Goal: Transaction & Acquisition: Purchase product/service

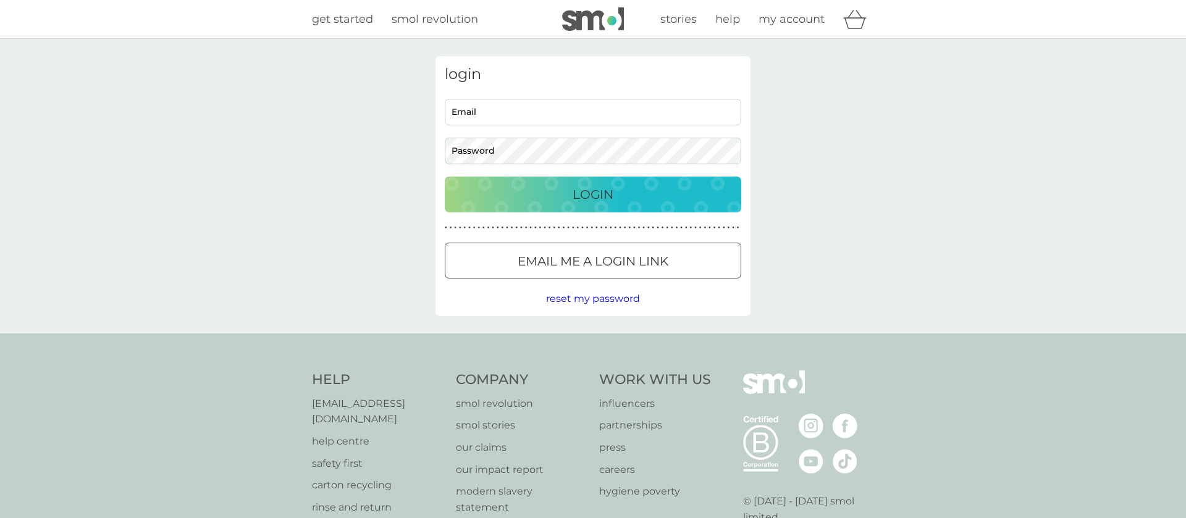
type input "rmhkennedy@msn.com"
click at [541, 199] on div "Login" at bounding box center [593, 195] width 272 height 20
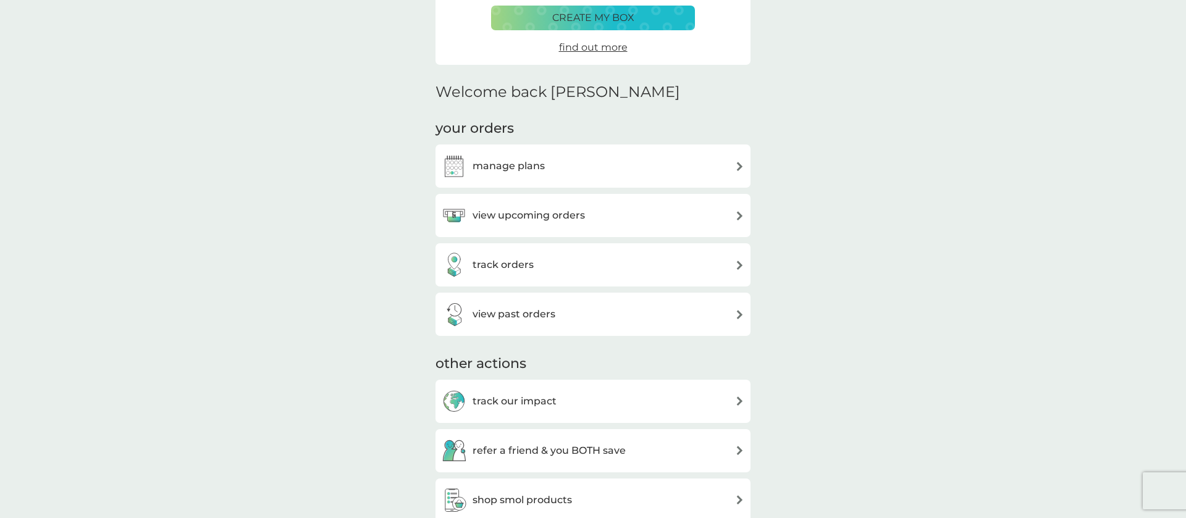
click at [741, 215] on img at bounding box center [739, 215] width 9 height 9
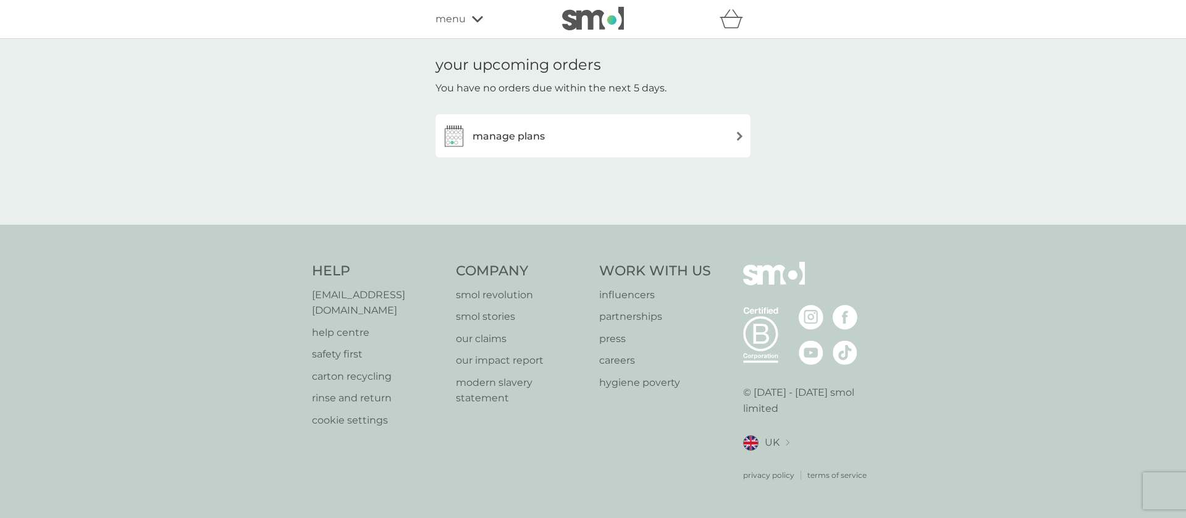
click at [741, 135] on img at bounding box center [739, 136] width 9 height 9
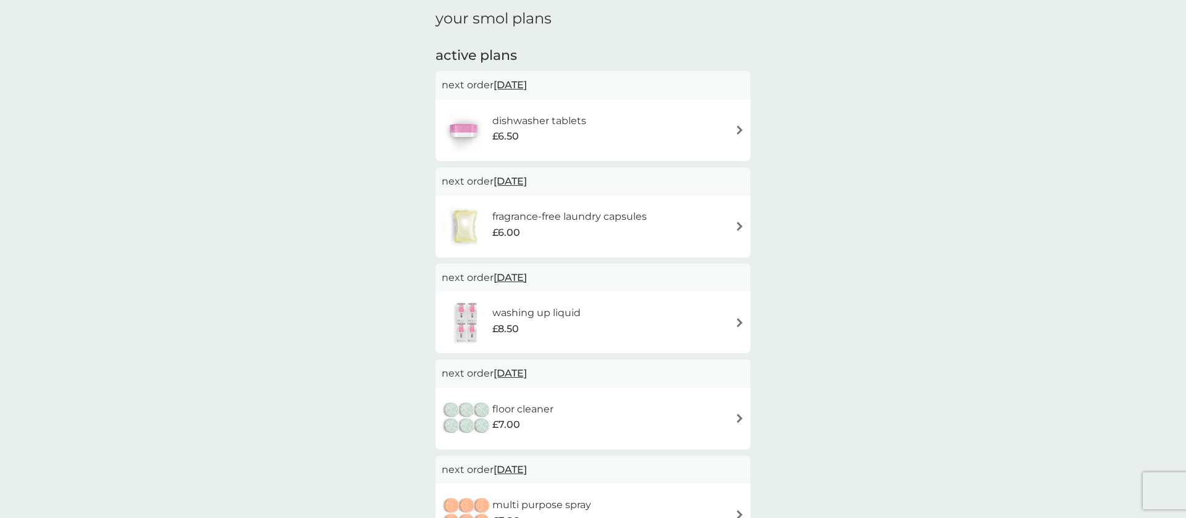
scroll to position [175, 0]
click at [742, 321] on img at bounding box center [739, 322] width 9 height 9
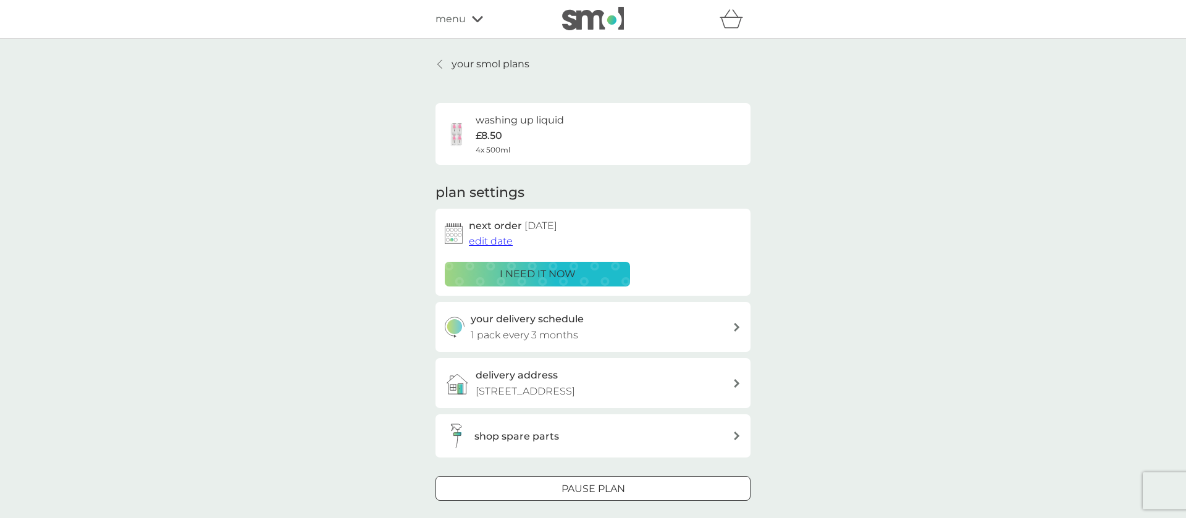
click at [566, 268] on p "i need it now" at bounding box center [538, 274] width 76 height 16
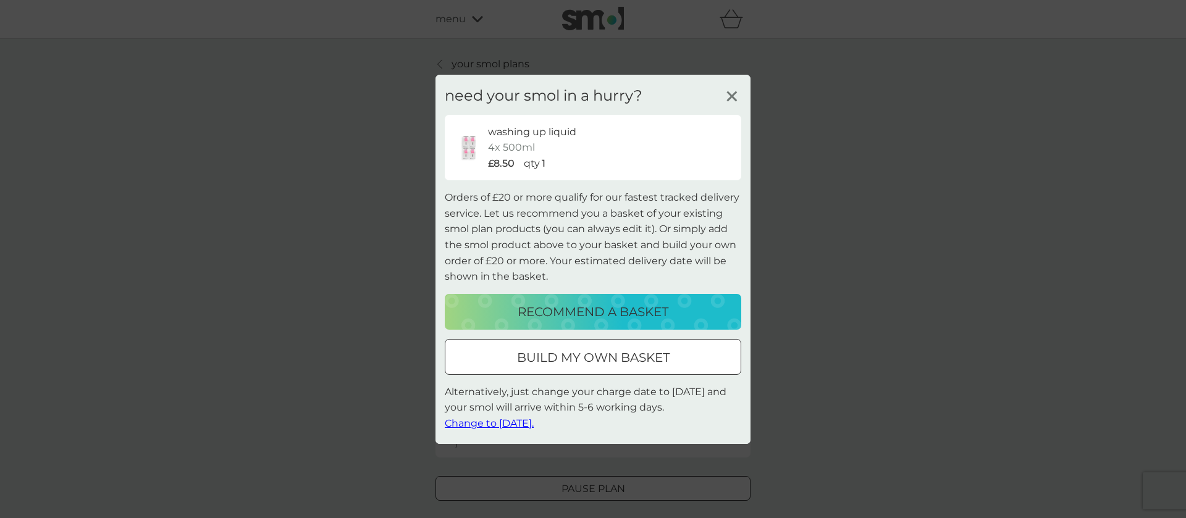
click at [565, 363] on p "build my own basket" at bounding box center [593, 358] width 153 height 20
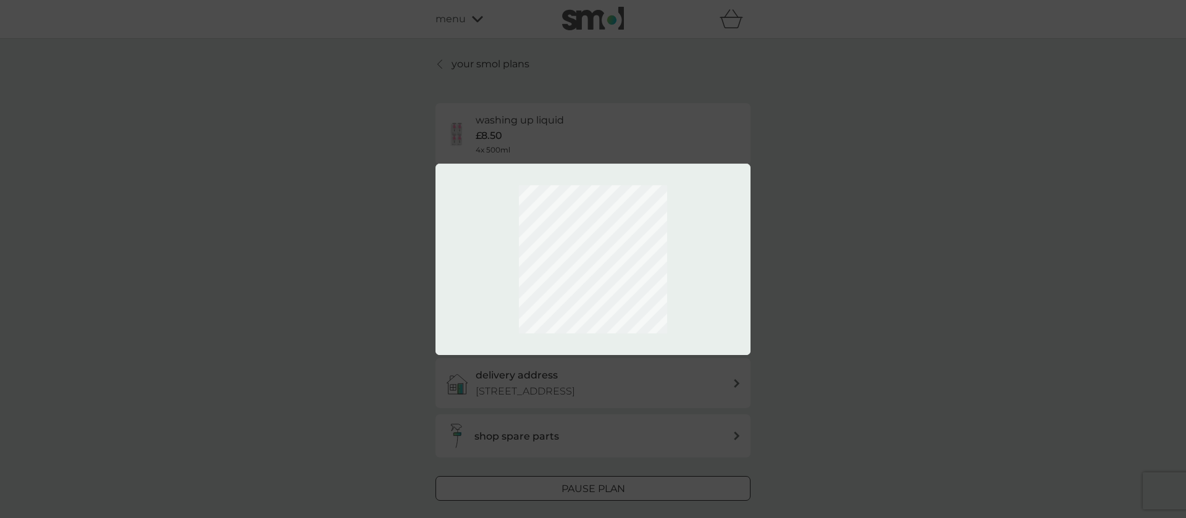
scroll to position [22, 0]
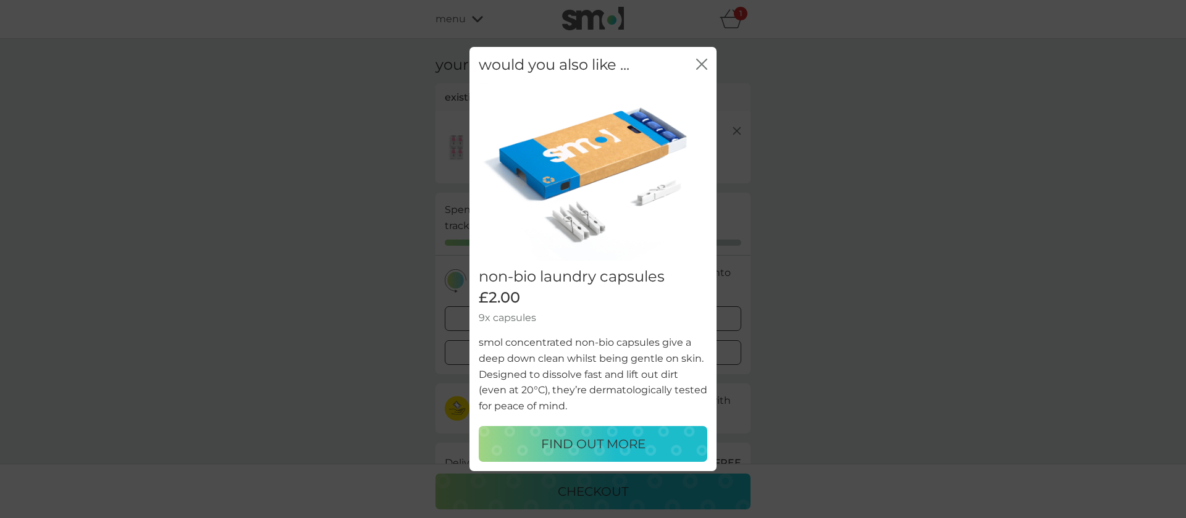
click at [704, 62] on icon "close" at bounding box center [704, 64] width 5 height 10
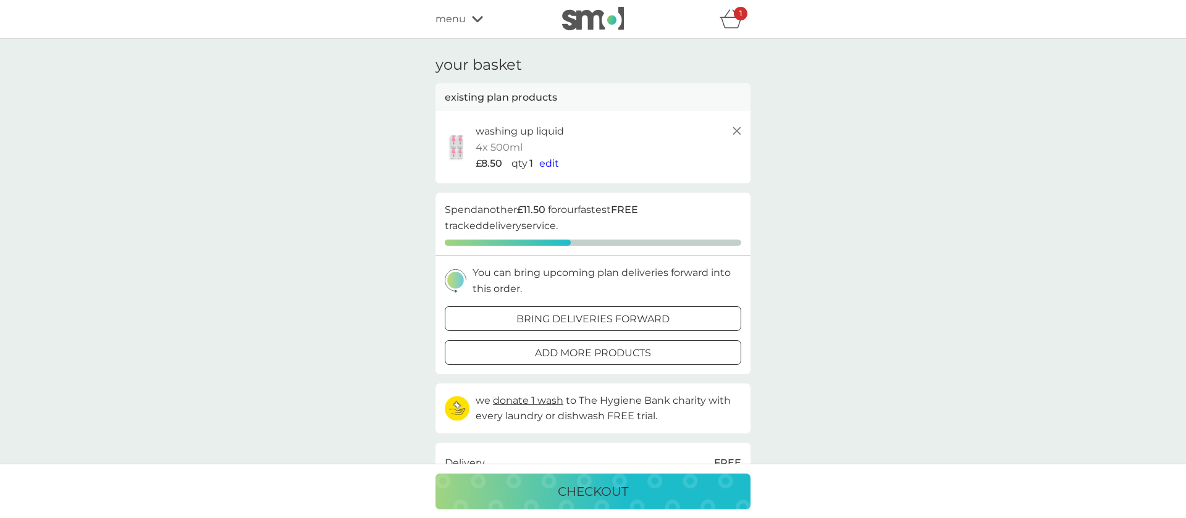
click at [544, 354] on p "add more products" at bounding box center [593, 353] width 116 height 16
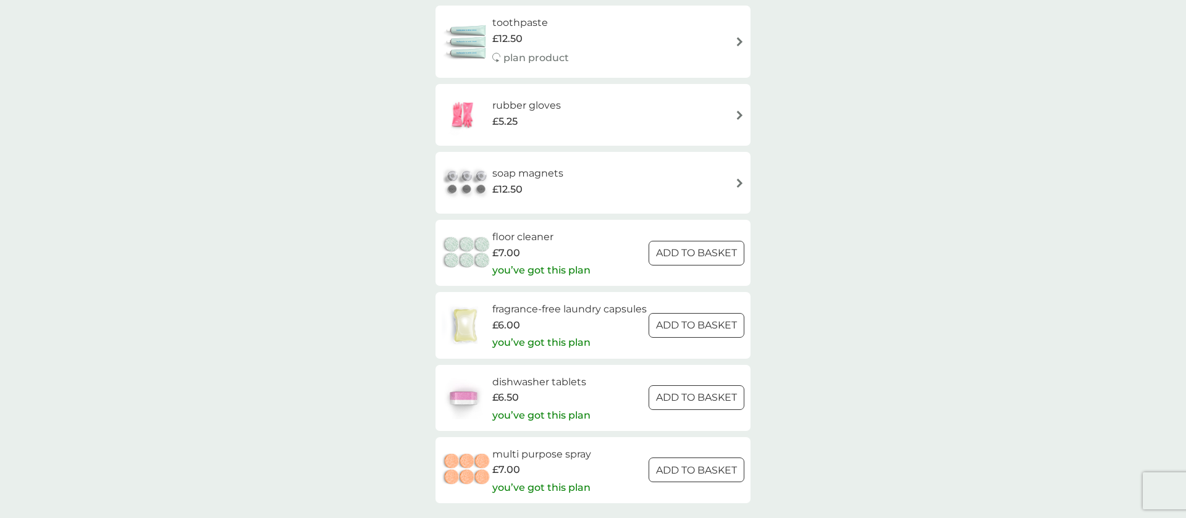
scroll to position [1520, 0]
click at [699, 328] on div at bounding box center [697, 324] width 44 height 13
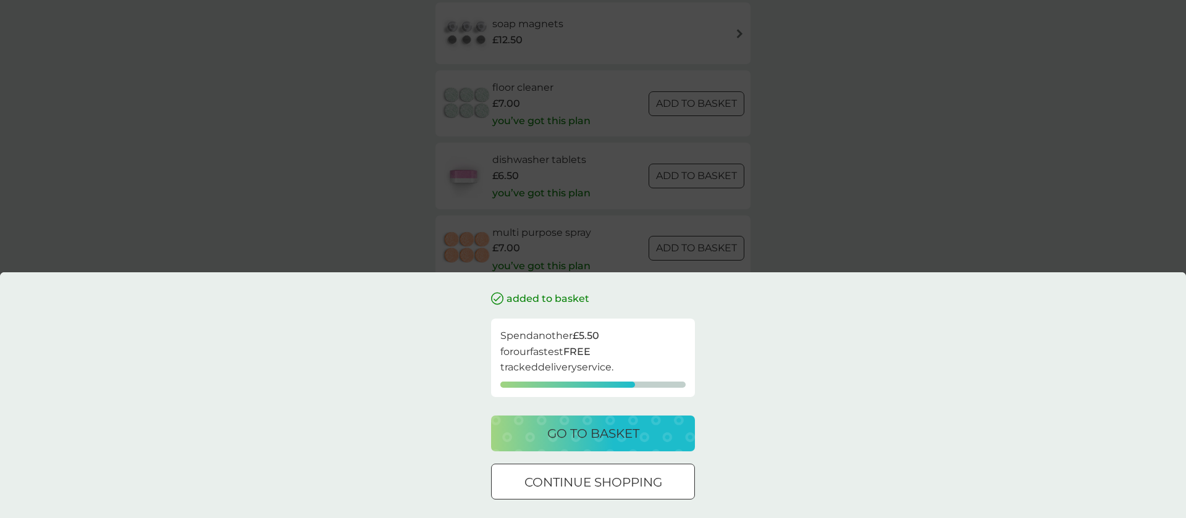
scroll to position [1673, 0]
click at [528, 475] on p "continue shopping" at bounding box center [593, 483] width 138 height 20
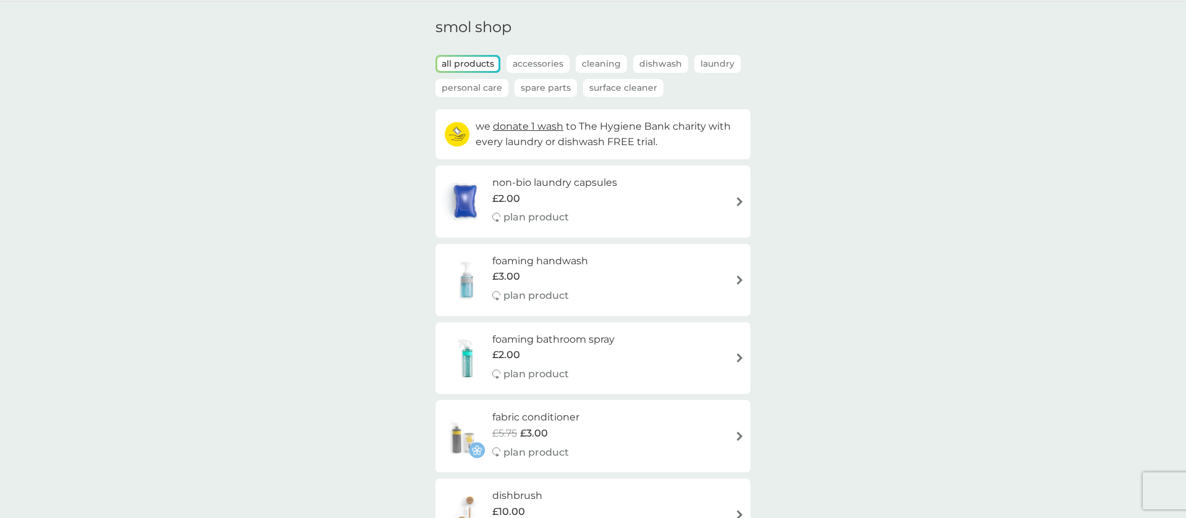
scroll to position [0, 0]
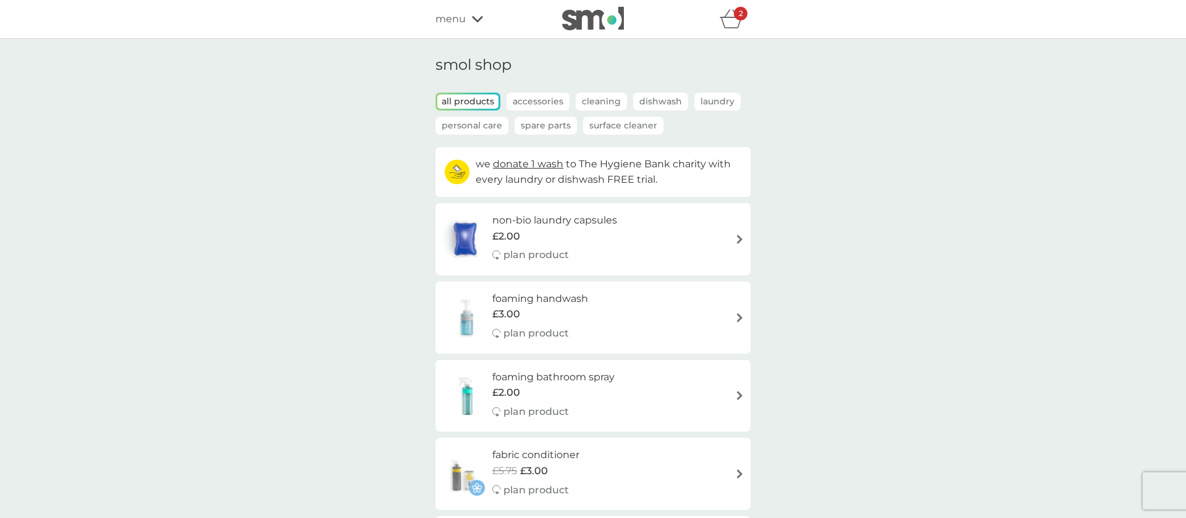
click at [731, 23] on icon "basket" at bounding box center [731, 18] width 23 height 19
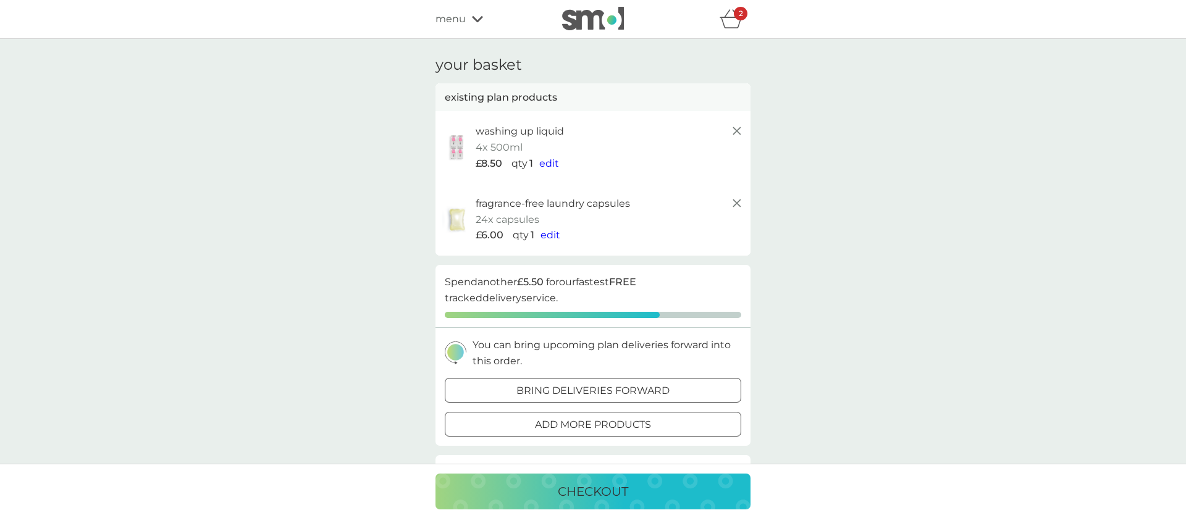
click at [551, 237] on span "edit" at bounding box center [551, 235] width 20 height 12
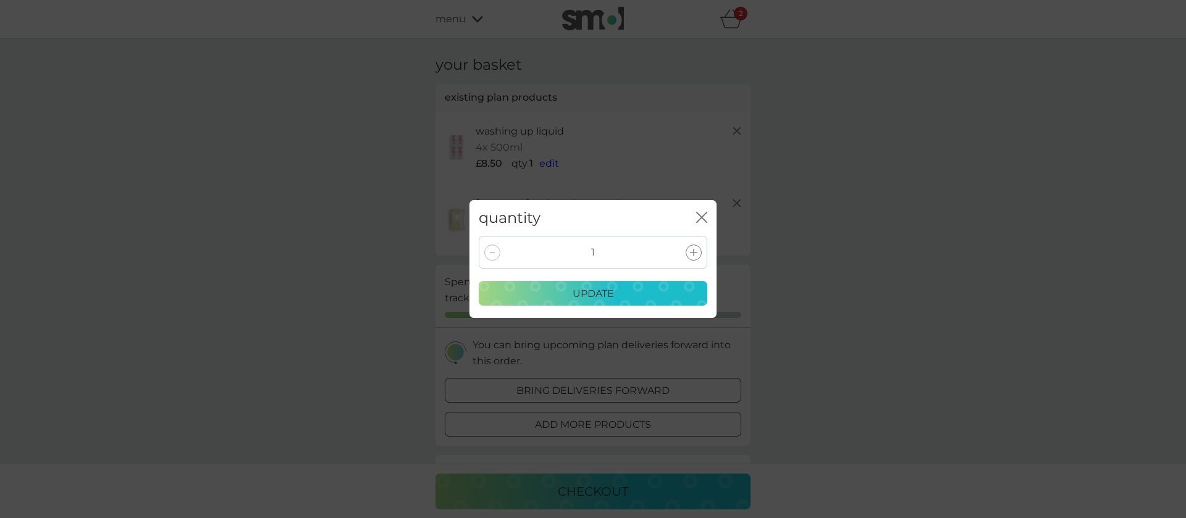
click at [694, 251] on icon at bounding box center [693, 252] width 7 height 7
click at [606, 291] on p "update" at bounding box center [593, 294] width 41 height 16
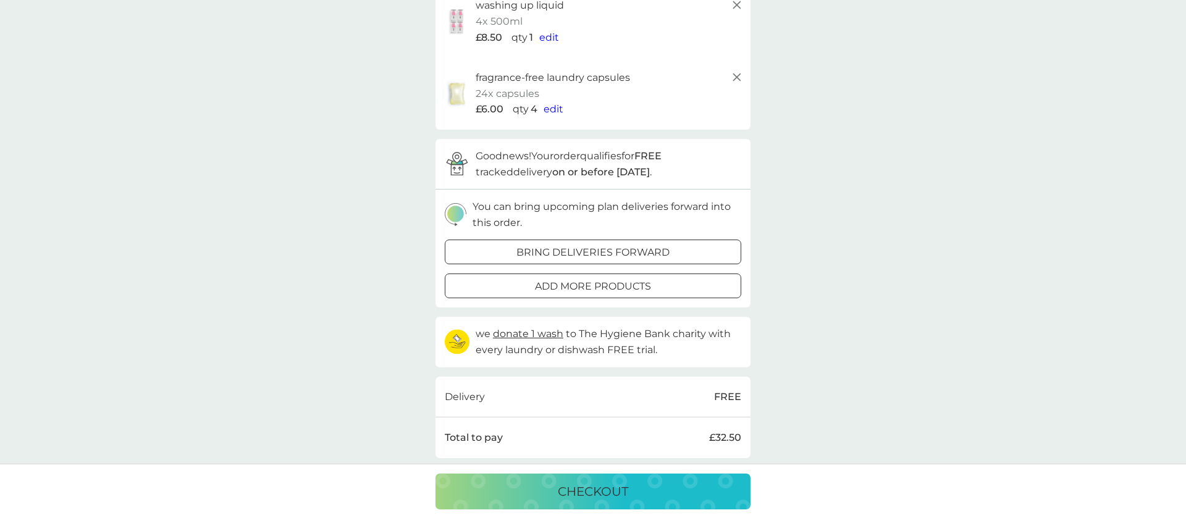
scroll to position [133, 0]
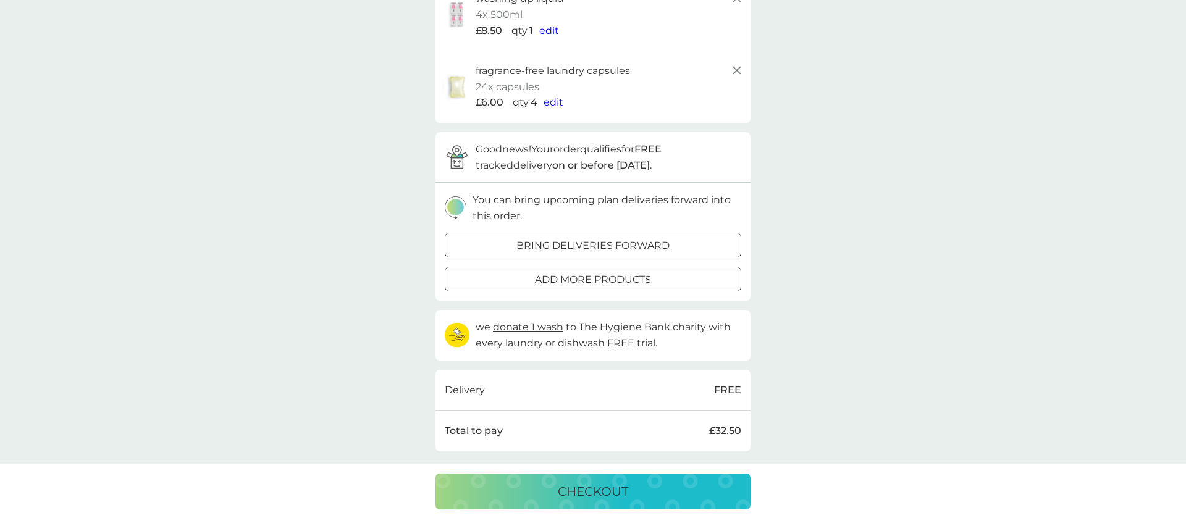
click at [573, 492] on p "checkout" at bounding box center [593, 492] width 70 height 20
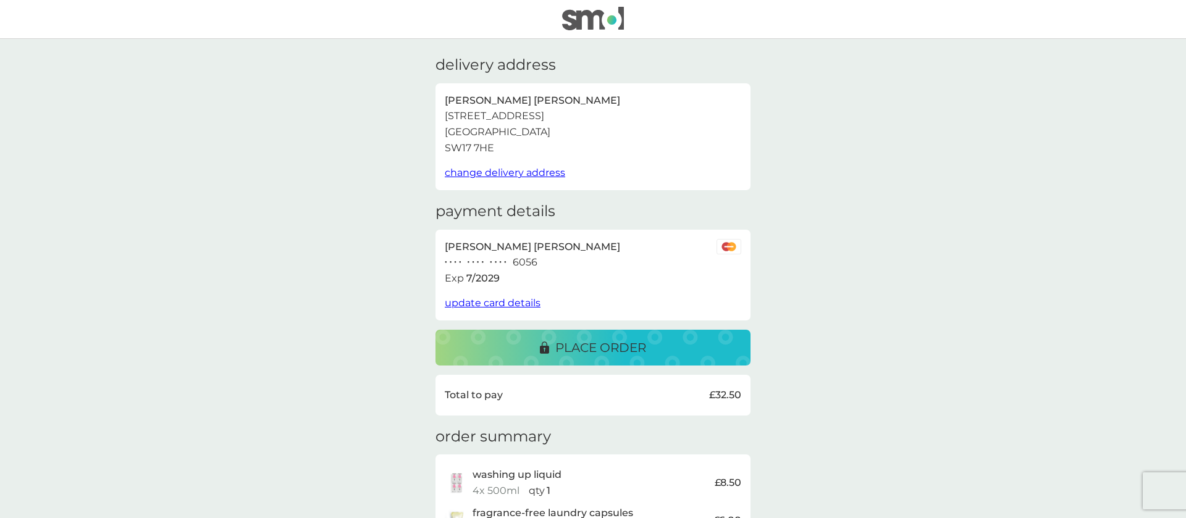
click at [575, 343] on p "place order" at bounding box center [600, 348] width 91 height 20
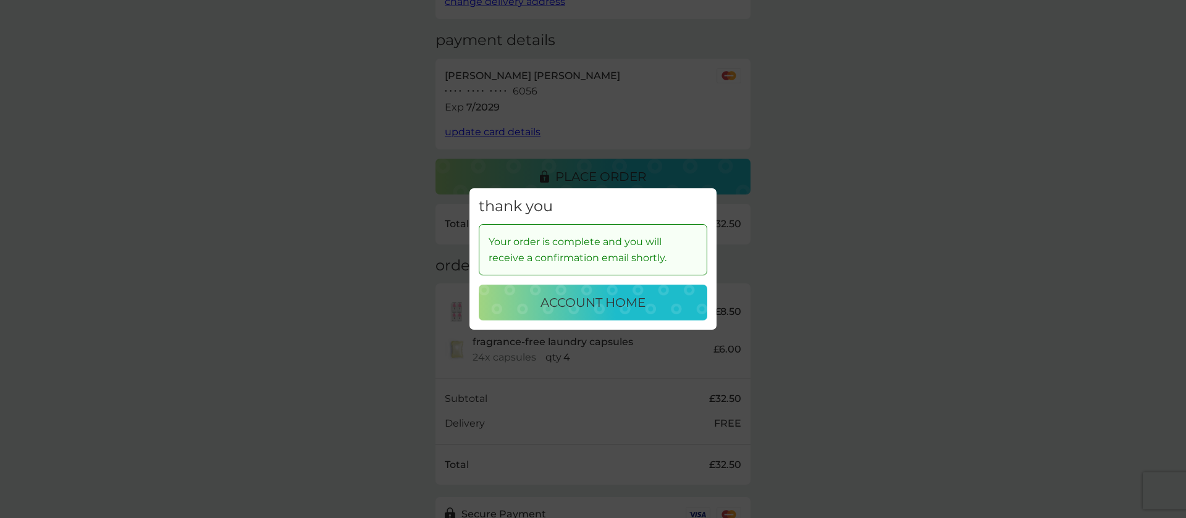
scroll to position [174, 0]
click at [558, 298] on p "account home" at bounding box center [593, 303] width 105 height 20
